Goal: Browse casually

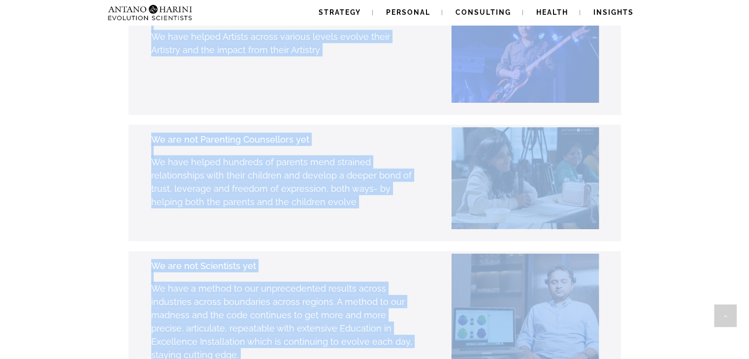
scroll to position [2647, 0]
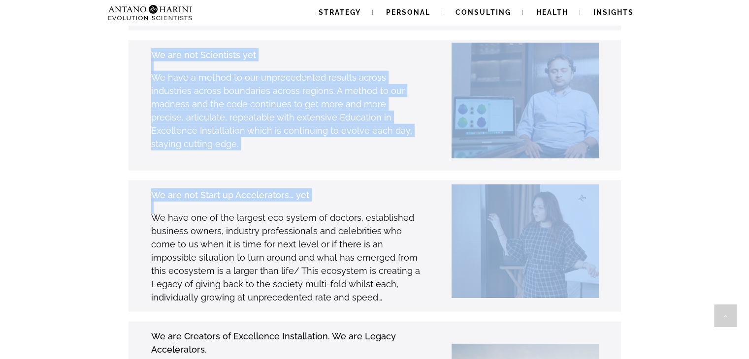
drag, startPoint x: 136, startPoint y: 174, endPoint x: 110, endPoint y: 167, distance: 26.6
type textarea "**********"
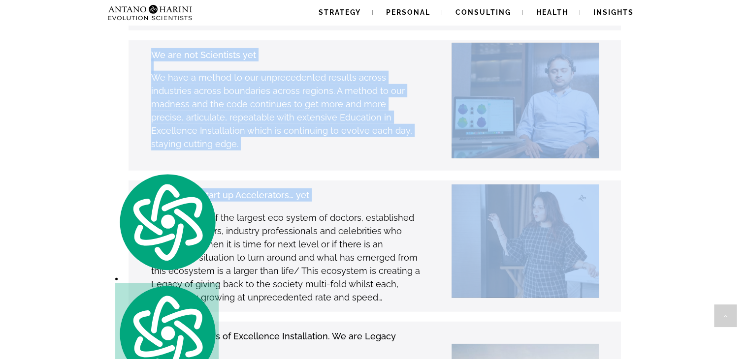
click at [110, 181] on div "We are not Start up Accelerators… yet We have one of the largest eco system of …" at bounding box center [359, 246] width 523 height 131
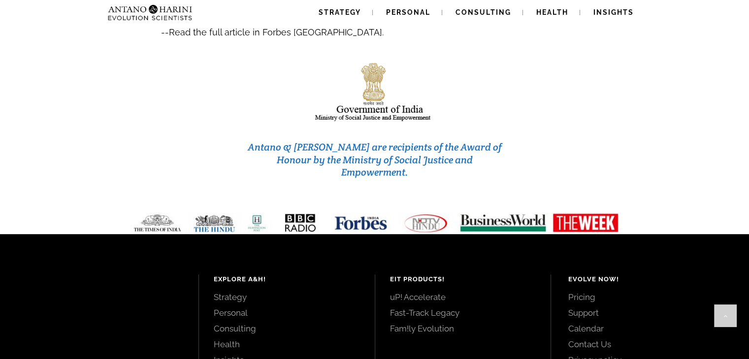
scroll to position [4223, 0]
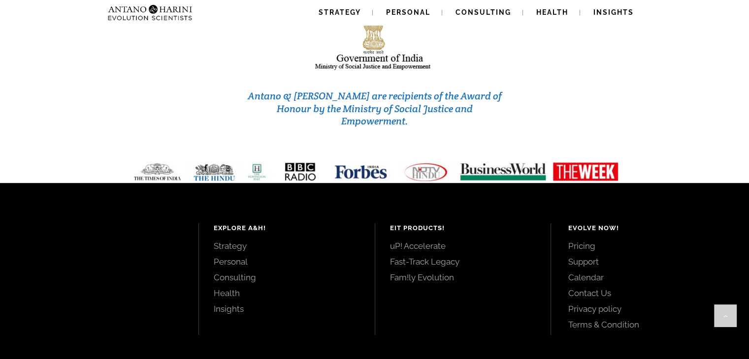
click at [288, 162] on img at bounding box center [375, 172] width 504 height 20
drag, startPoint x: 288, startPoint y: 96, endPoint x: 248, endPoint y: 112, distance: 42.6
click at [248, 183] on div "Explore A&H! Strategy Personal Consulting Health Insights EIT Products! uP! Acc…" at bounding box center [374, 278] width 749 height 190
drag, startPoint x: 213, startPoint y: 98, endPoint x: 142, endPoint y: 126, distance: 76.1
click at [142, 183] on div "Explore A&H! Strategy Personal Consulting Health Insights EIT Products! uP! Acc…" at bounding box center [374, 278] width 749 height 190
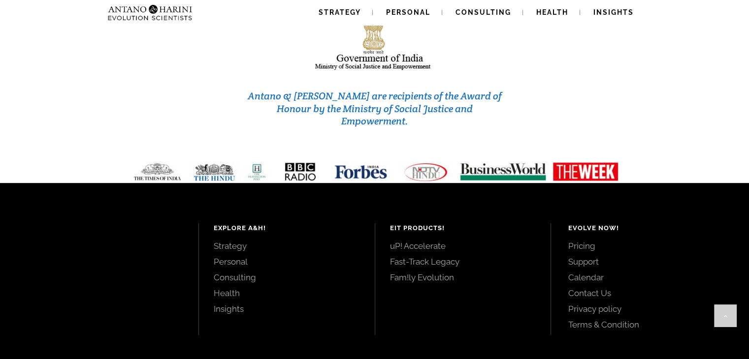
click at [148, 162] on img at bounding box center [375, 172] width 504 height 20
drag, startPoint x: 148, startPoint y: 97, endPoint x: 108, endPoint y: 129, distance: 51.1
click at [108, 183] on div "Explore A&H! Strategy Personal Consulting Health Insights EIT Products! uP! Acc…" at bounding box center [374, 278] width 749 height 190
drag, startPoint x: 217, startPoint y: 98, endPoint x: 186, endPoint y: 115, distance: 35.3
click at [186, 183] on div "Explore A&H! Strategy Personal Consulting Health Insights EIT Products! uP! Acc…" at bounding box center [374, 278] width 749 height 190
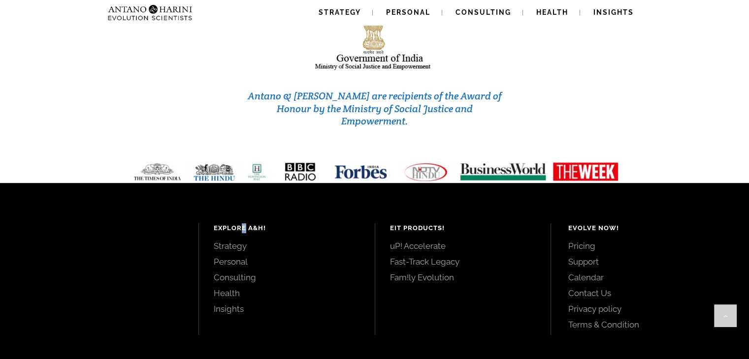
drag, startPoint x: 256, startPoint y: 98, endPoint x: 243, endPoint y: 106, distance: 15.3
click at [243, 183] on div "Explore A&H! Strategy Personal Consulting Health Insights EIT Products! uP! Acc…" at bounding box center [374, 278] width 749 height 190
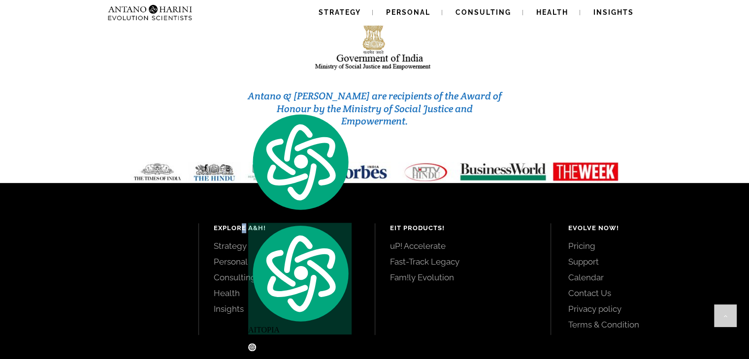
click at [292, 162] on img at bounding box center [375, 172] width 504 height 20
click at [306, 162] on img at bounding box center [375, 172] width 504 height 20
click at [327, 224] on div "Explore A&H! Strategy Personal Consulting Health Insights" at bounding box center [287, 269] width 146 height 91
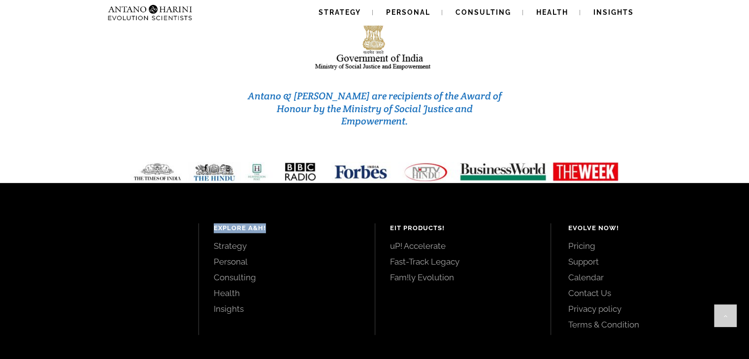
drag, startPoint x: 204, startPoint y: 146, endPoint x: 344, endPoint y: 114, distance: 143.0
click at [344, 183] on div "Explore A&H! Strategy Personal Consulting Health Insights EIT Products! uP! Acc…" at bounding box center [374, 278] width 749 height 190
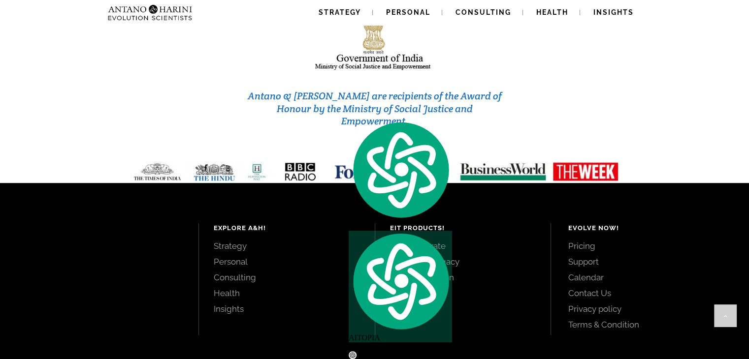
click at [78, 45] on div "Antano & [PERSON_NAME] are recipients of the Award of Honour by the Ministry of…" at bounding box center [374, 70] width 747 height 162
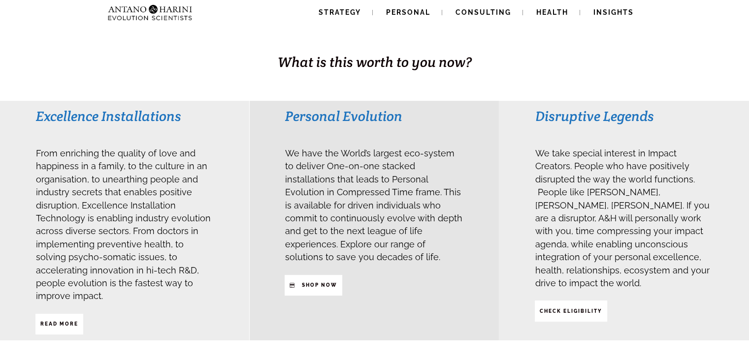
scroll to position [0, 0]
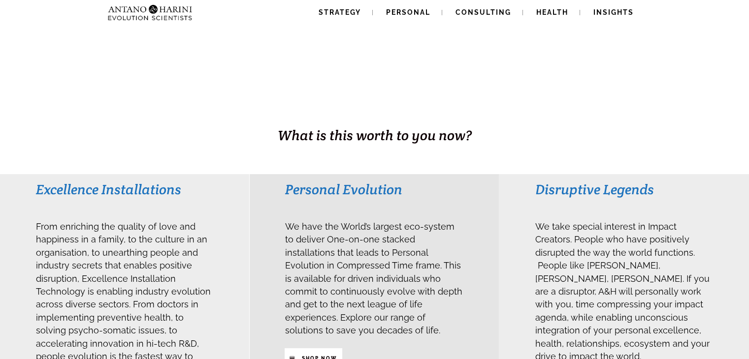
scroll to position [117, 0]
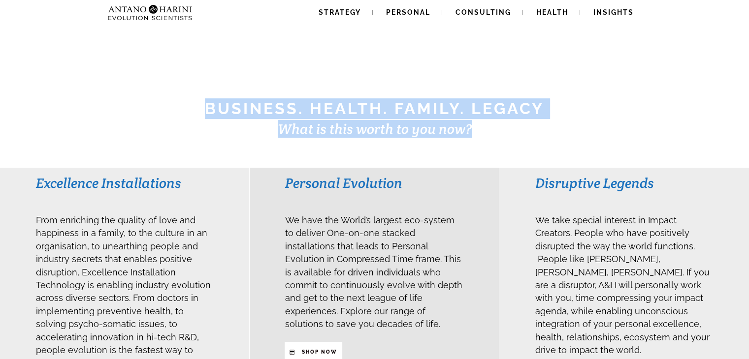
drag, startPoint x: 190, startPoint y: 113, endPoint x: 454, endPoint y: 145, distance: 265.4
type textarea "**********"
click at [454, 145] on div "BUSINESS. HEALTH. Family. Legacy What is this worth to you now?" at bounding box center [374, 66] width 749 height 204
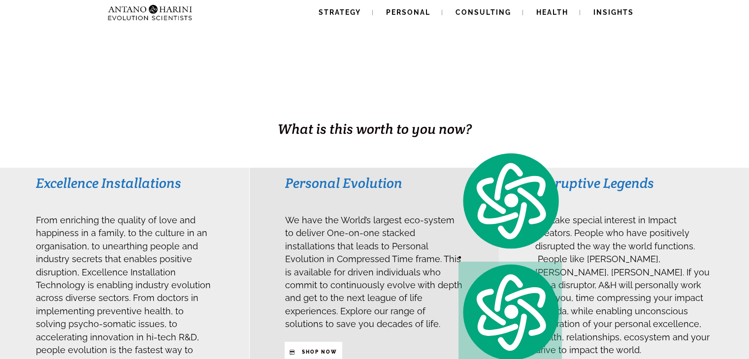
click at [333, 167] on div "BUSINESS. HEALTH. Family. Legacy What is this worth to you now?" at bounding box center [374, 66] width 749 height 204
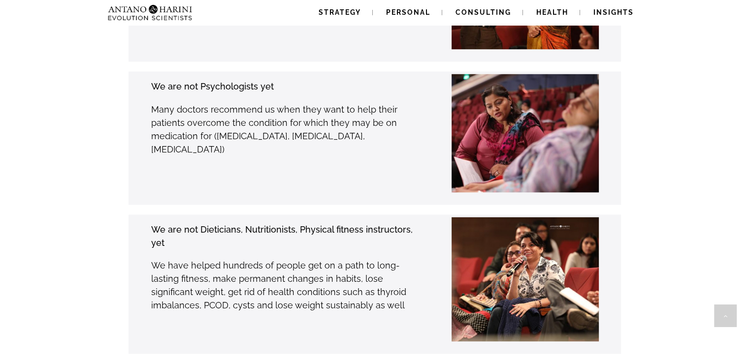
scroll to position [1800, 0]
